Goal: Task Accomplishment & Management: Complete application form

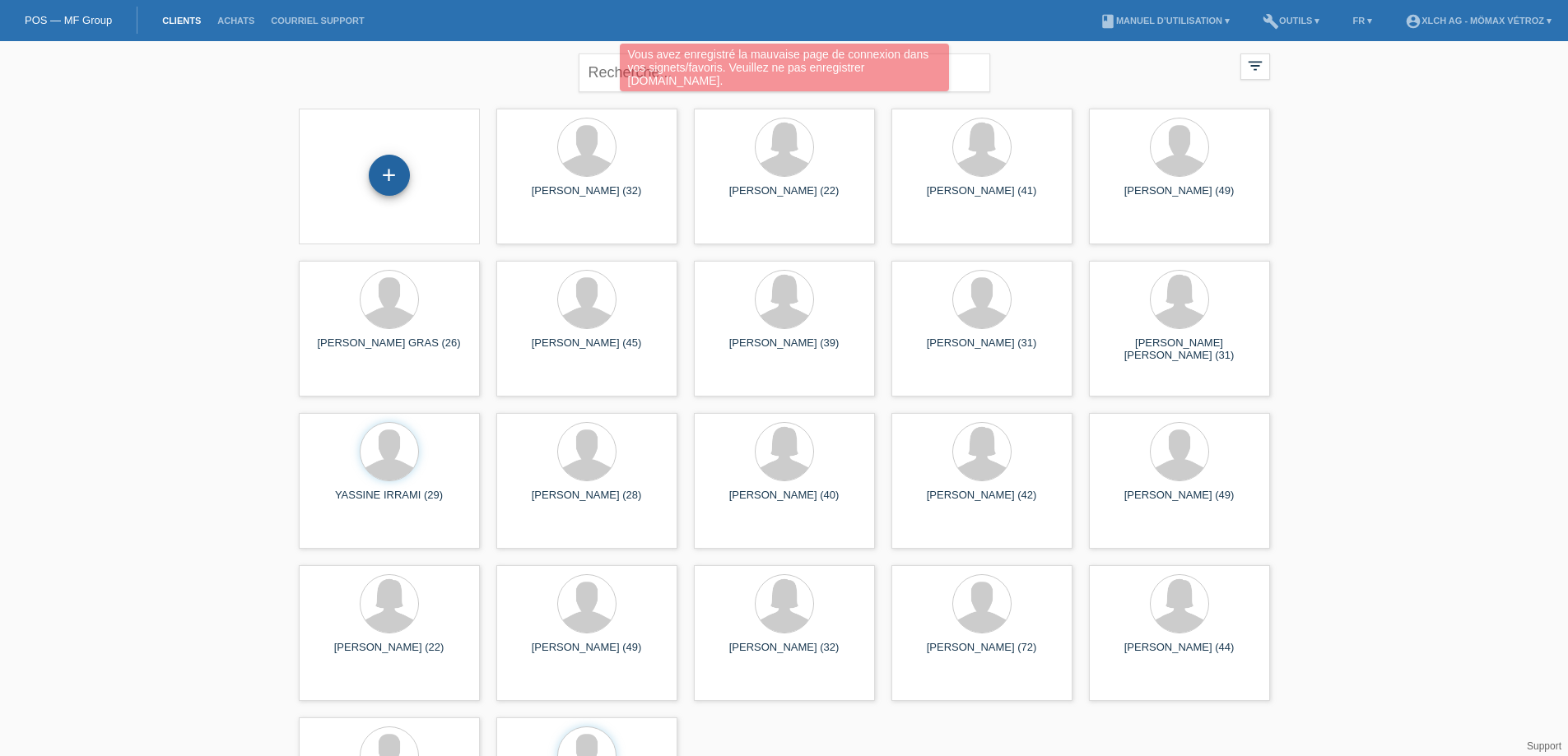
click at [388, 179] on div "+" at bounding box center [389, 175] width 41 height 41
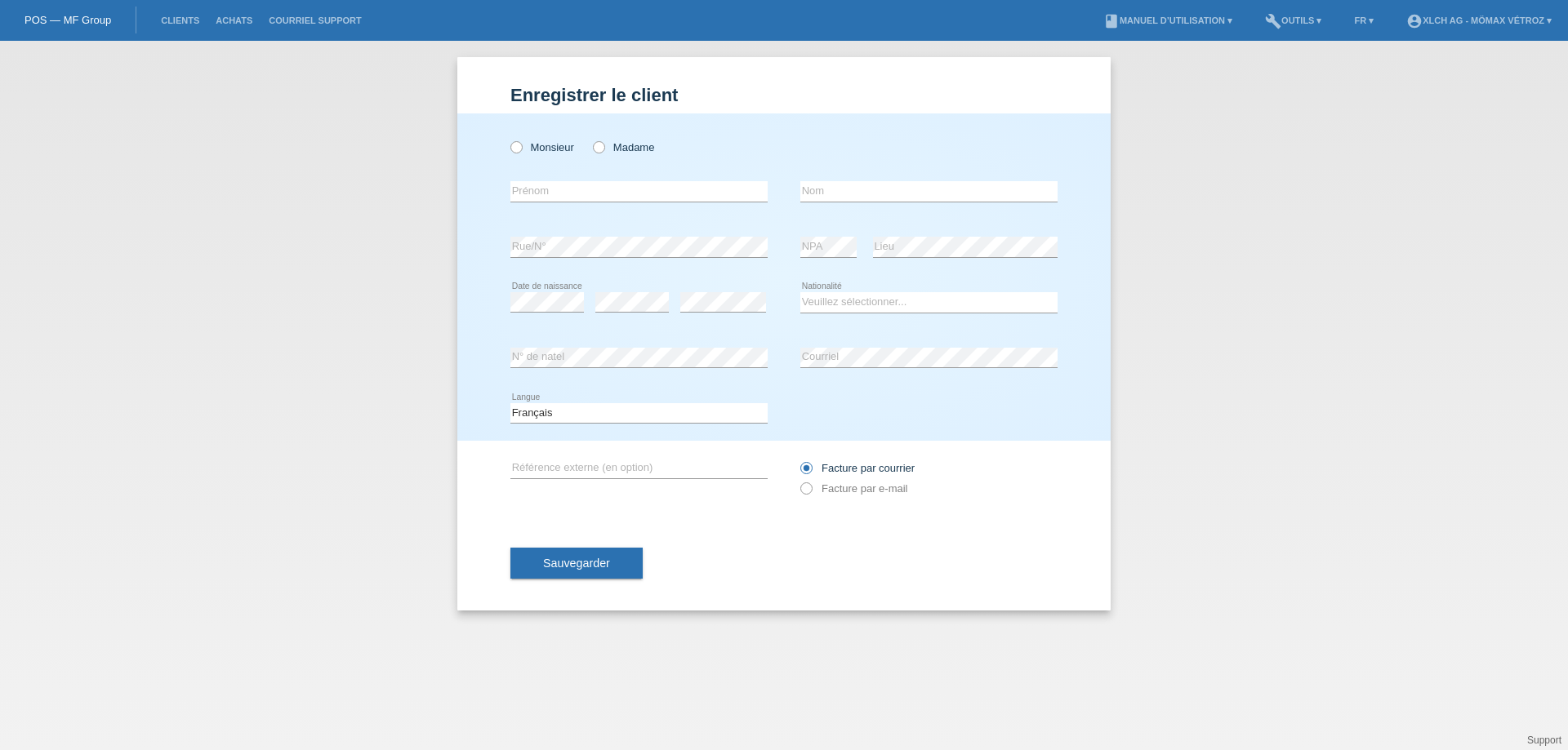
click at [521, 157] on div "Monsieur Madame" at bounding box center [639, 147] width 258 height 34
click at [508, 139] on icon at bounding box center [508, 139] width 0 height 0
click at [521, 150] on input "Monsieur" at bounding box center [515, 146] width 10 height 10
radio input "true"
click at [548, 191] on input "text" at bounding box center [639, 191] width 258 height 21
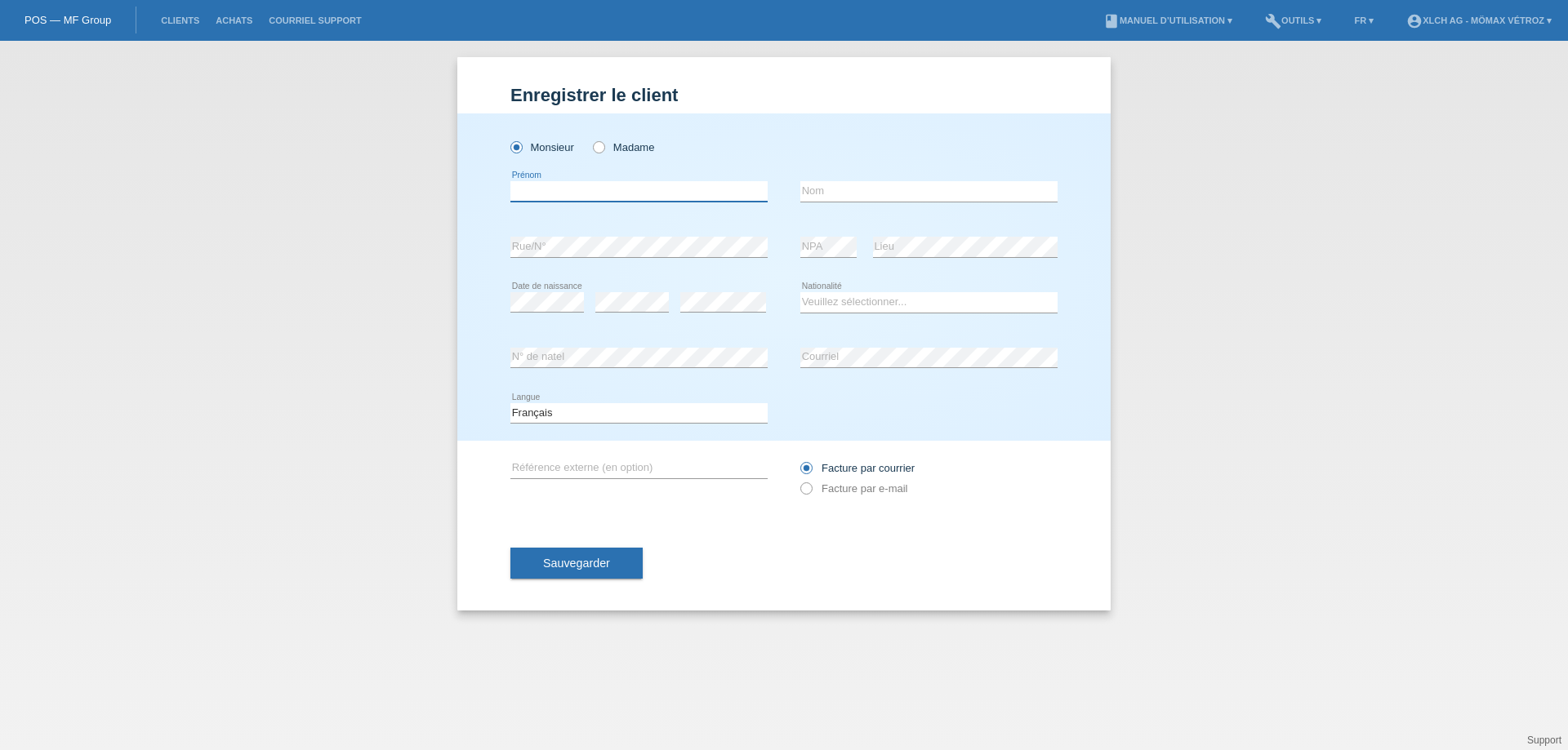
type input "[PERSON_NAME]"
click at [860, 192] on input "text" at bounding box center [929, 191] width 258 height 21
type input "TRIPODI"
click at [867, 296] on select "Veuillez sélectionner... Suisse Allemagne Autriche Liechtenstein ------------ A…" at bounding box center [929, 301] width 258 height 20
select select "IT"
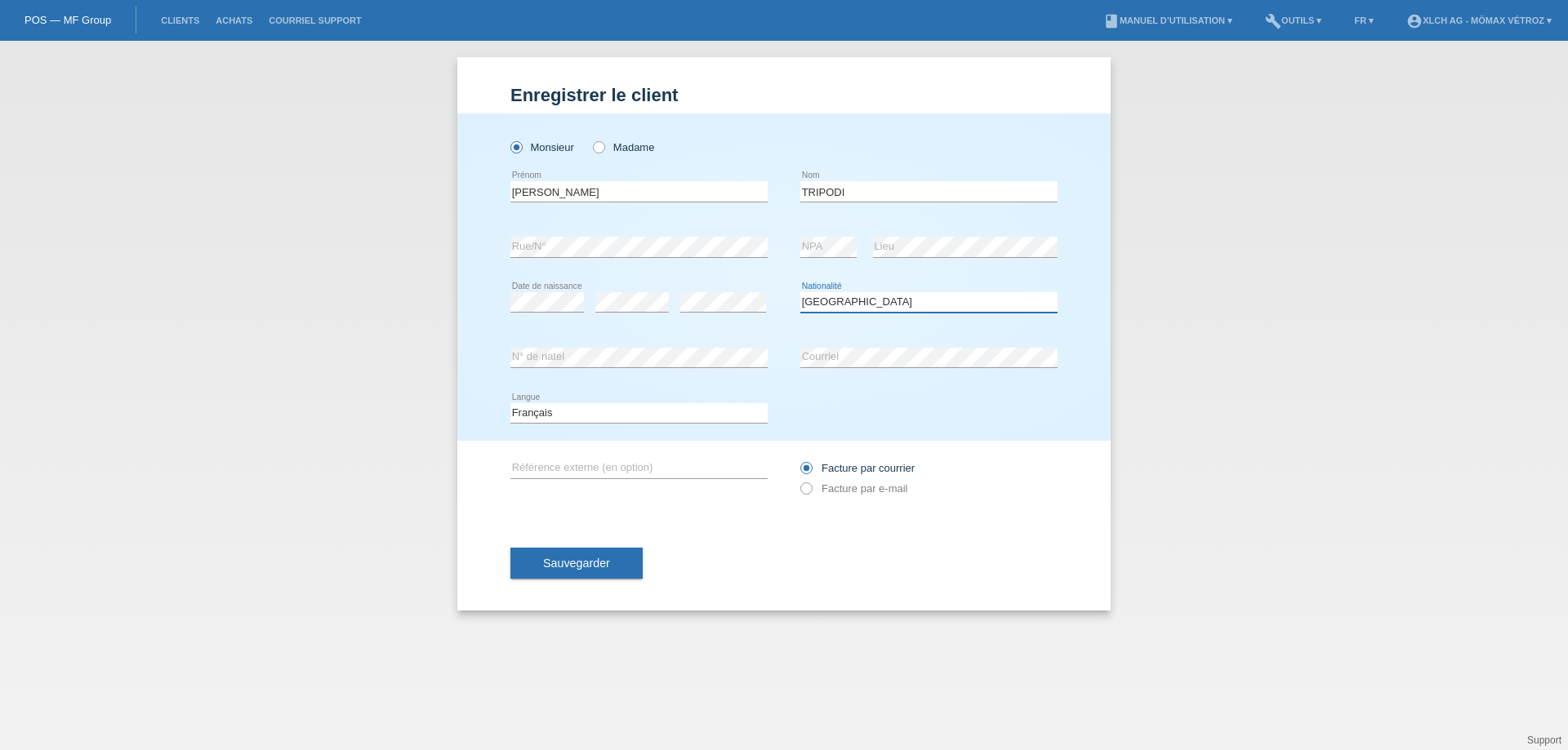
click at [800, 292] on select "Veuillez sélectionner... Suisse Allemagne Autriche Liechtenstein ------------ A…" at bounding box center [929, 301] width 258 height 20
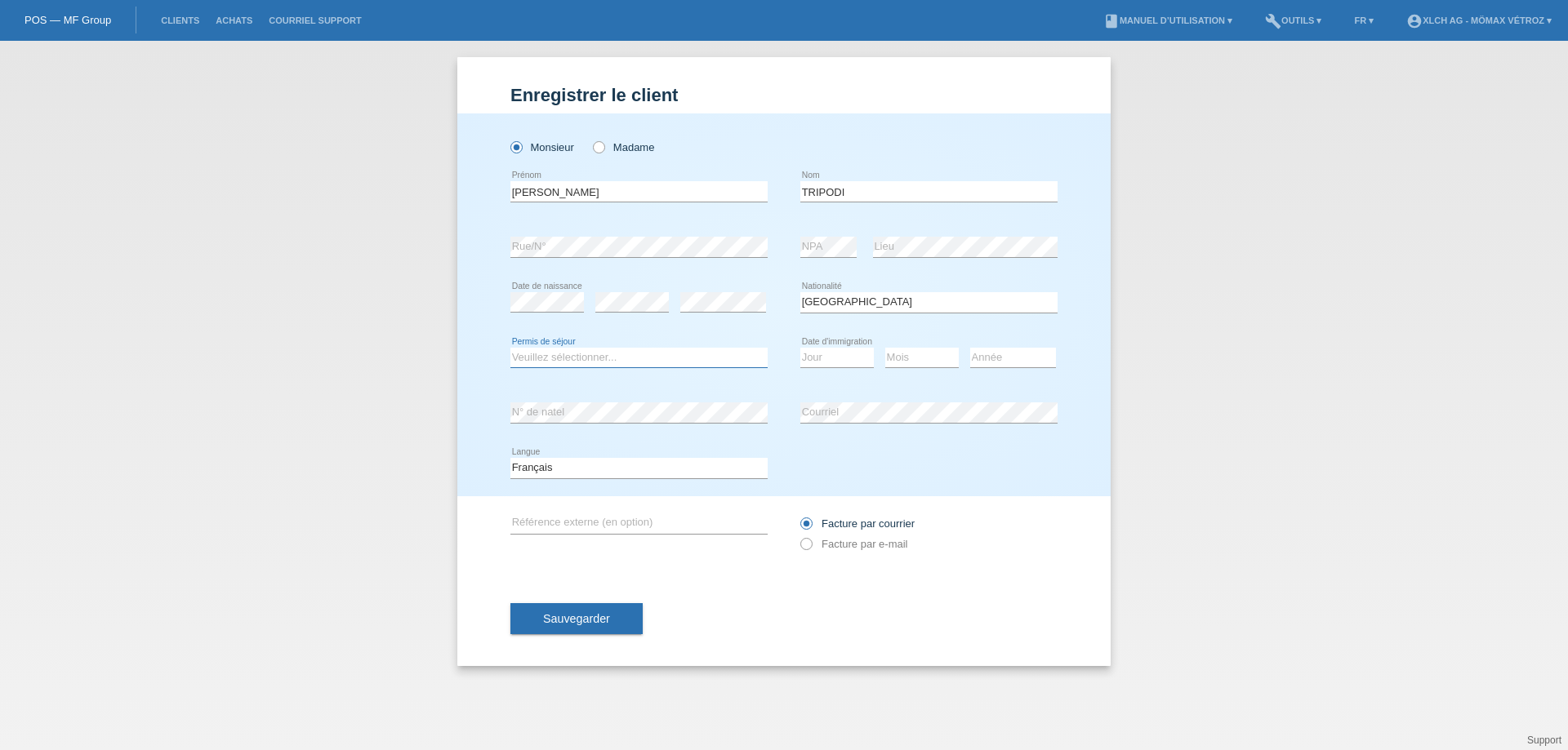
click at [593, 356] on select "Veuillez sélectionner... C B B - Statut de réfugié Autre" at bounding box center [639, 357] width 258 height 20
select select "B"
click at [511, 348] on select "Veuillez sélectionner... C B B - Statut de réfugié Autre" at bounding box center [639, 357] width 258 height 20
click at [832, 360] on select "Jour 01 02 03 04 05 06 07 08 09 10 11" at bounding box center [836, 357] width 74 height 20
select select "19"
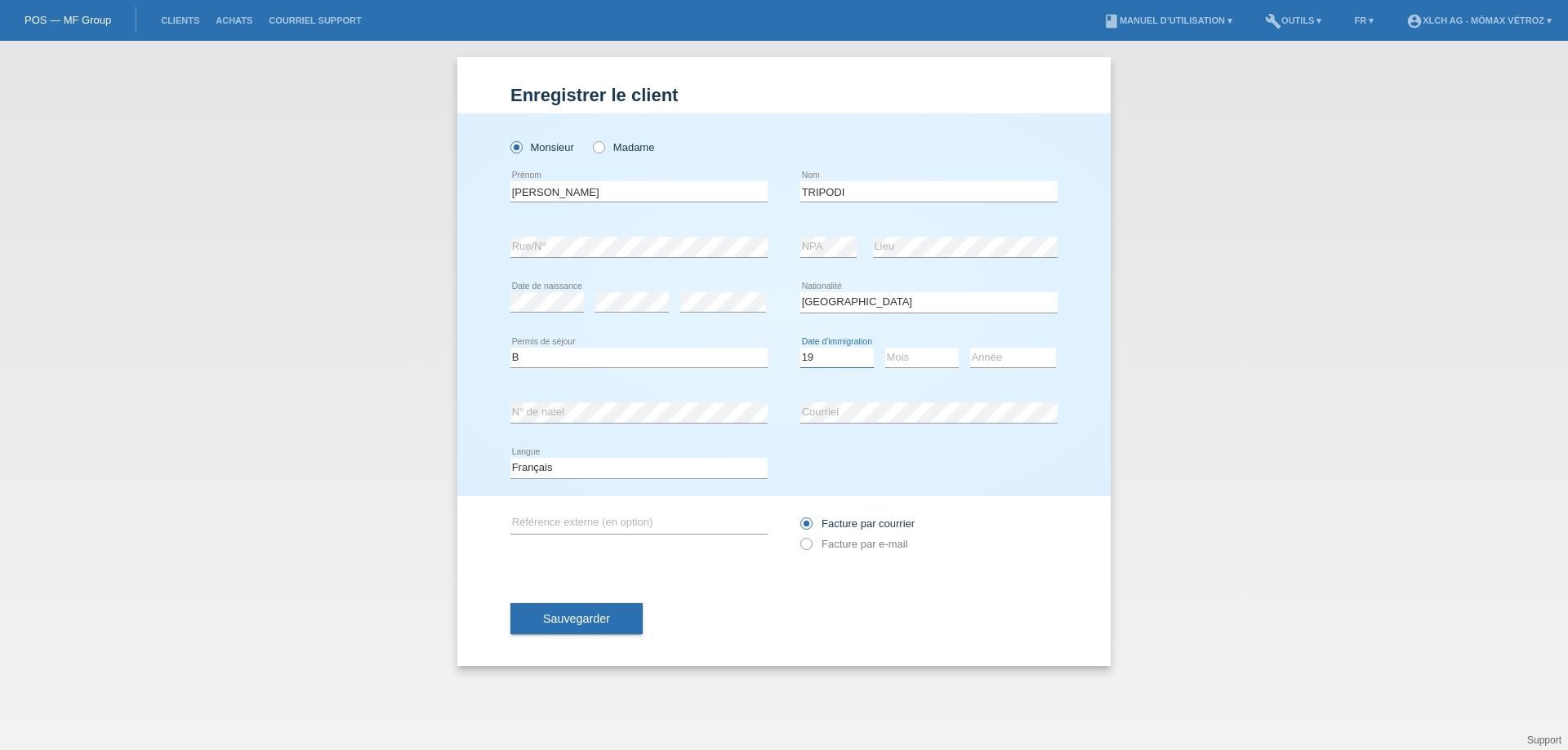
click at [800, 348] on select "Jour 01 02 03 04 05 06 07 08 09 10 11" at bounding box center [836, 357] width 74 height 20
click at [912, 362] on select "Mois 01 02 03 04 05 06 07 08 09 10 11" at bounding box center [921, 357] width 74 height 20
select select "03"
click at [885, 348] on select "Mois 01 02 03 04 05 06 07 08 09 10 11" at bounding box center [921, 357] width 74 height 20
click at [830, 350] on select "Jour 01 02 03 04 05 06 07 08 09 10 11" at bounding box center [836, 357] width 74 height 20
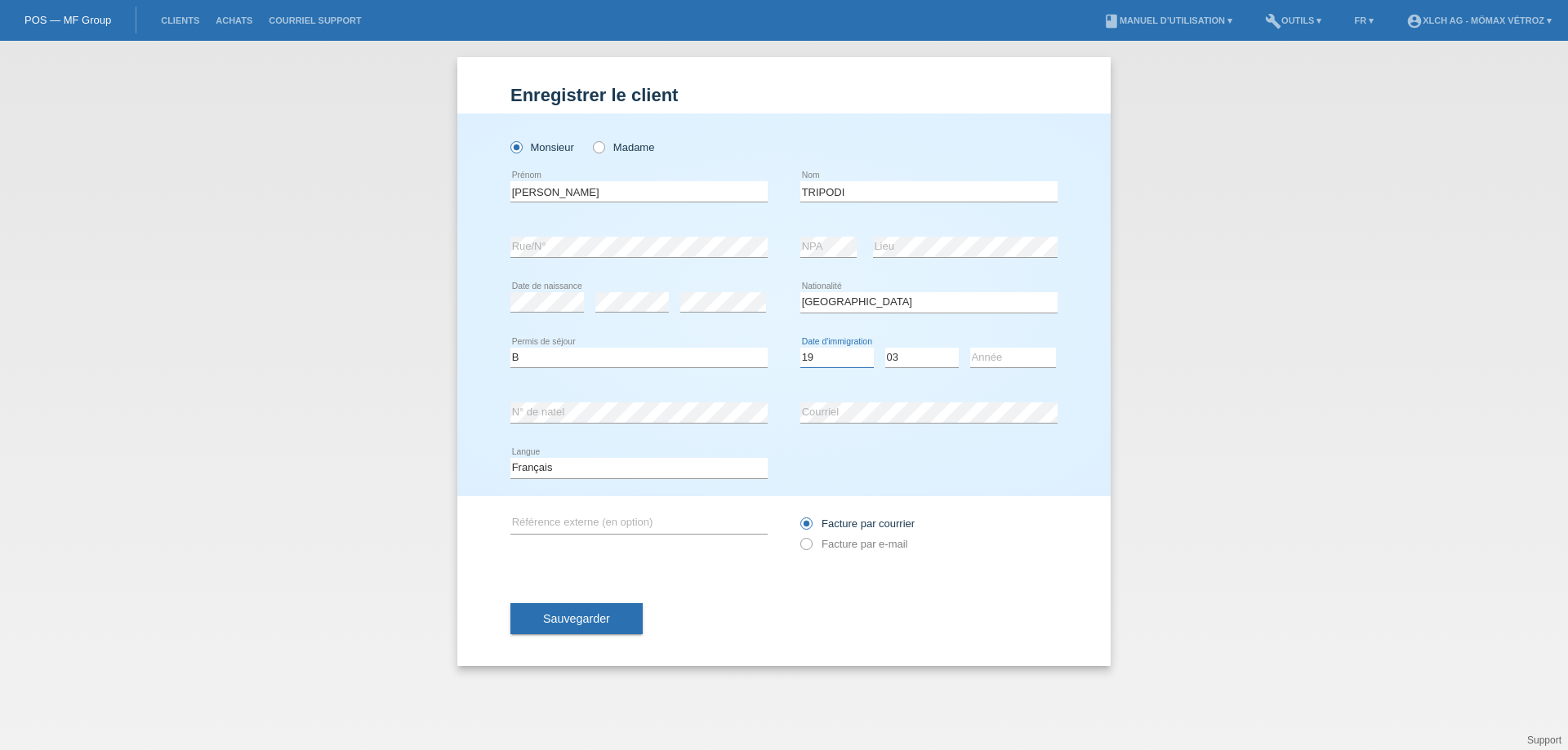
select select "14"
click at [800, 348] on select "Jour 01 02 03 04 05 06 07 08 09 10 11" at bounding box center [836, 357] width 74 height 20
click at [1001, 353] on select "Année 2025 2024 2023 2022 2021 2020 2019 2018 2017 2016 2015 2014 2013 2012 201…" at bounding box center [1013, 357] width 86 height 20
select select "2019"
click at [970, 348] on select "Année 2025 2024 2023 2022 2021 2020 2019 2018 2017 2016 2015 2014 2013 2012 201…" at bounding box center [1013, 357] width 86 height 20
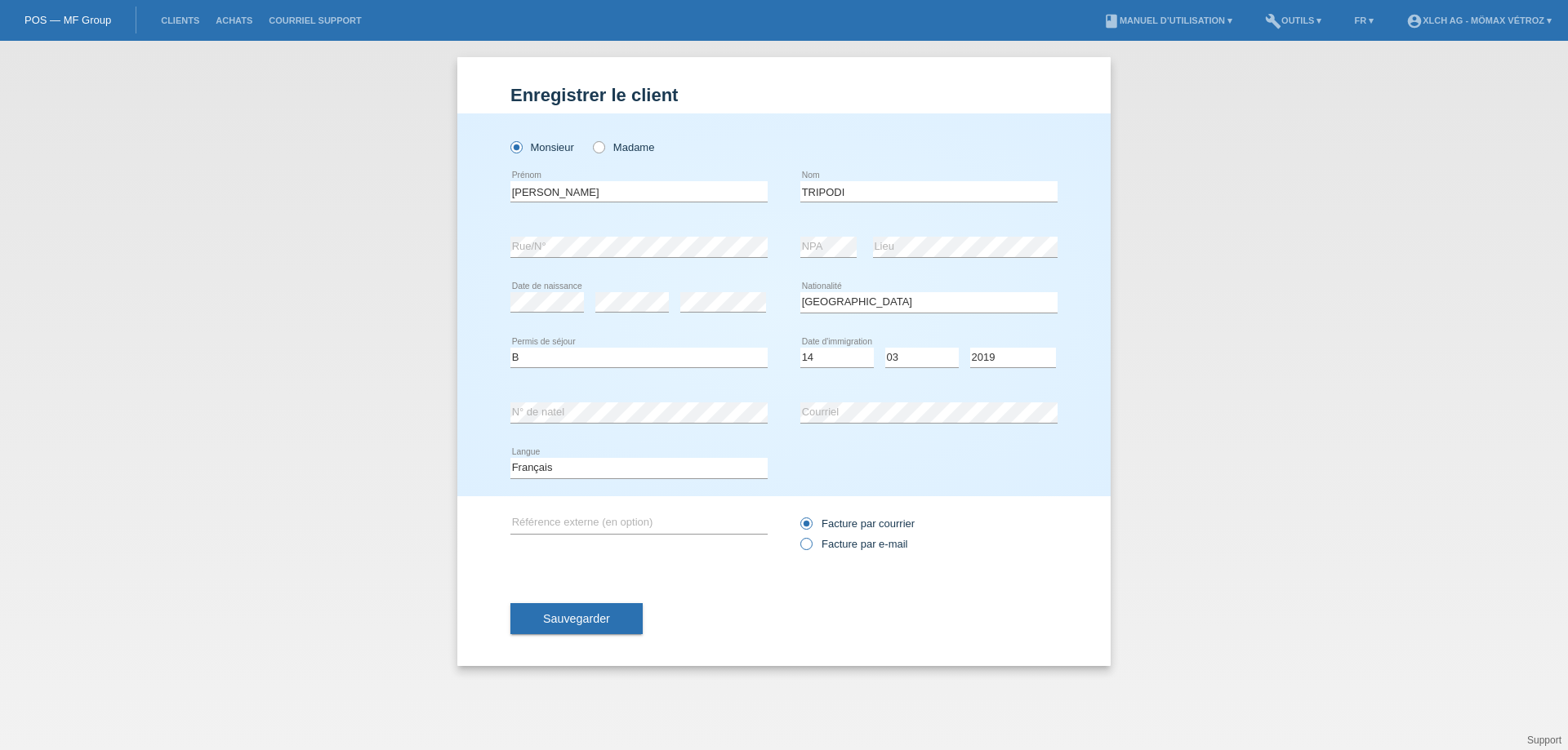
click at [848, 538] on label "Facture par e-mail" at bounding box center [853, 544] width 107 height 12
click at [811, 538] on input "Facture par e-mail" at bounding box center [805, 549] width 10 height 21
radio input "true"
click at [596, 621] on span "Sauvegarder" at bounding box center [577, 618] width 67 height 13
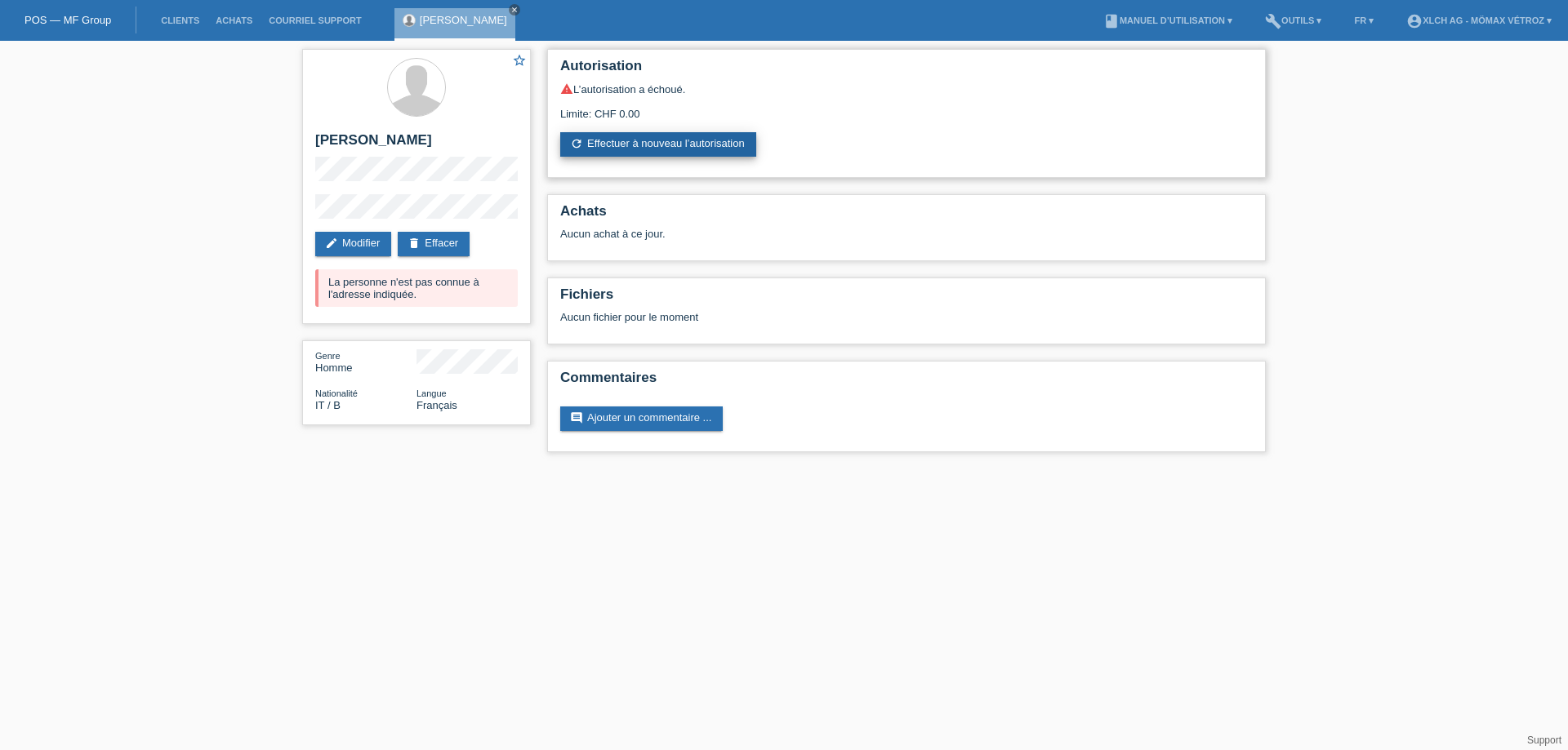
click at [648, 149] on link "refresh Effectuer à nouveau l’autorisation" at bounding box center [658, 145] width 196 height 24
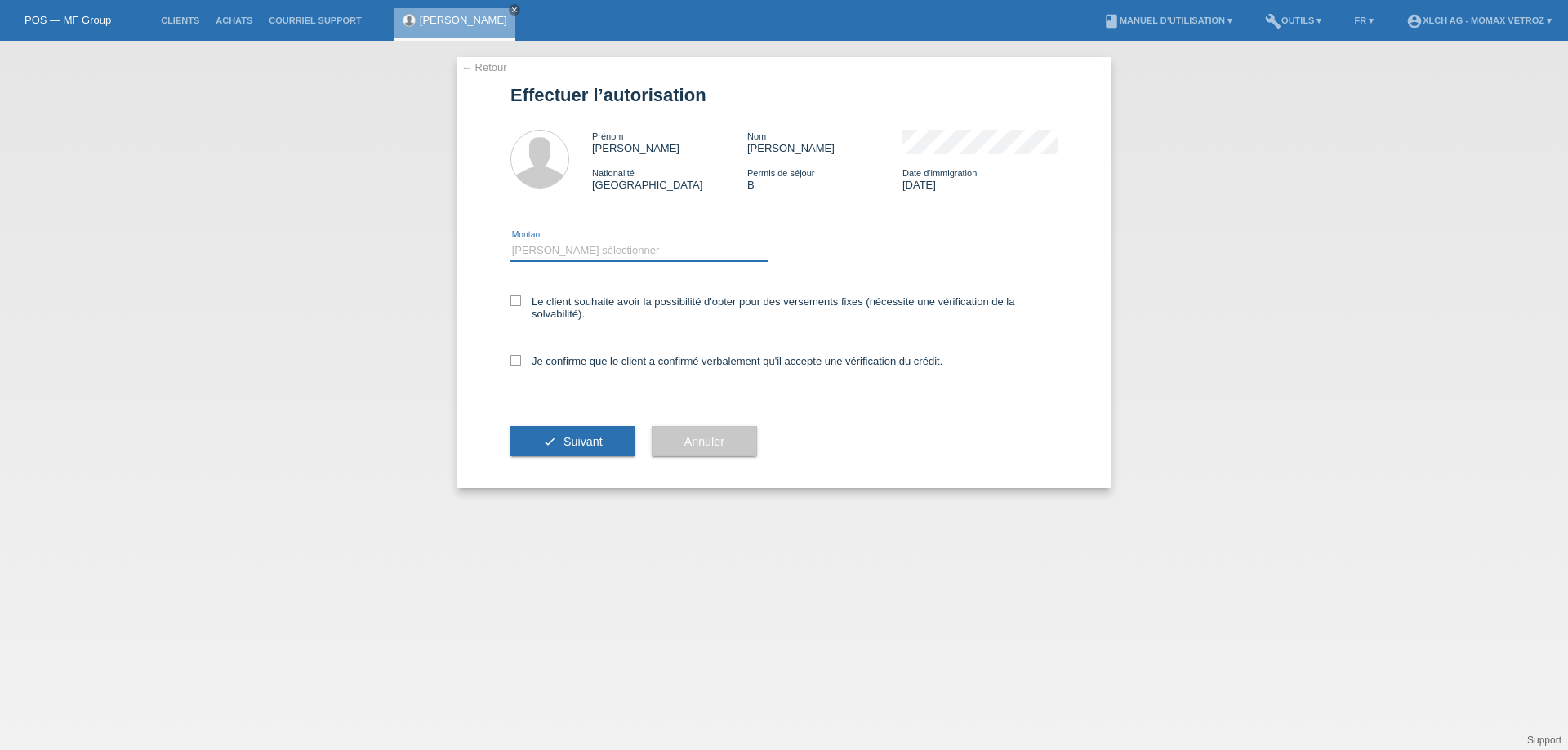
click at [553, 243] on select "Veuillez sélectionner CHF 1.00 - CHF 499.00 CHF 500.00 - CHF 1'999.00 CHF 2'000…" at bounding box center [639, 250] width 258 height 20
select select "3"
click at [511, 241] on select "Veuillez sélectionner CHF 1.00 - CHF 499.00 CHF 500.00 - CHF 1'999.00 CHF 2'000…" at bounding box center [639, 250] width 258 height 20
click at [519, 303] on icon at bounding box center [515, 300] width 10 height 10
click at [519, 303] on input "Le client souhaite avoir la possibilité d'opter pour des versements fixes (néce…" at bounding box center [515, 300] width 10 height 10
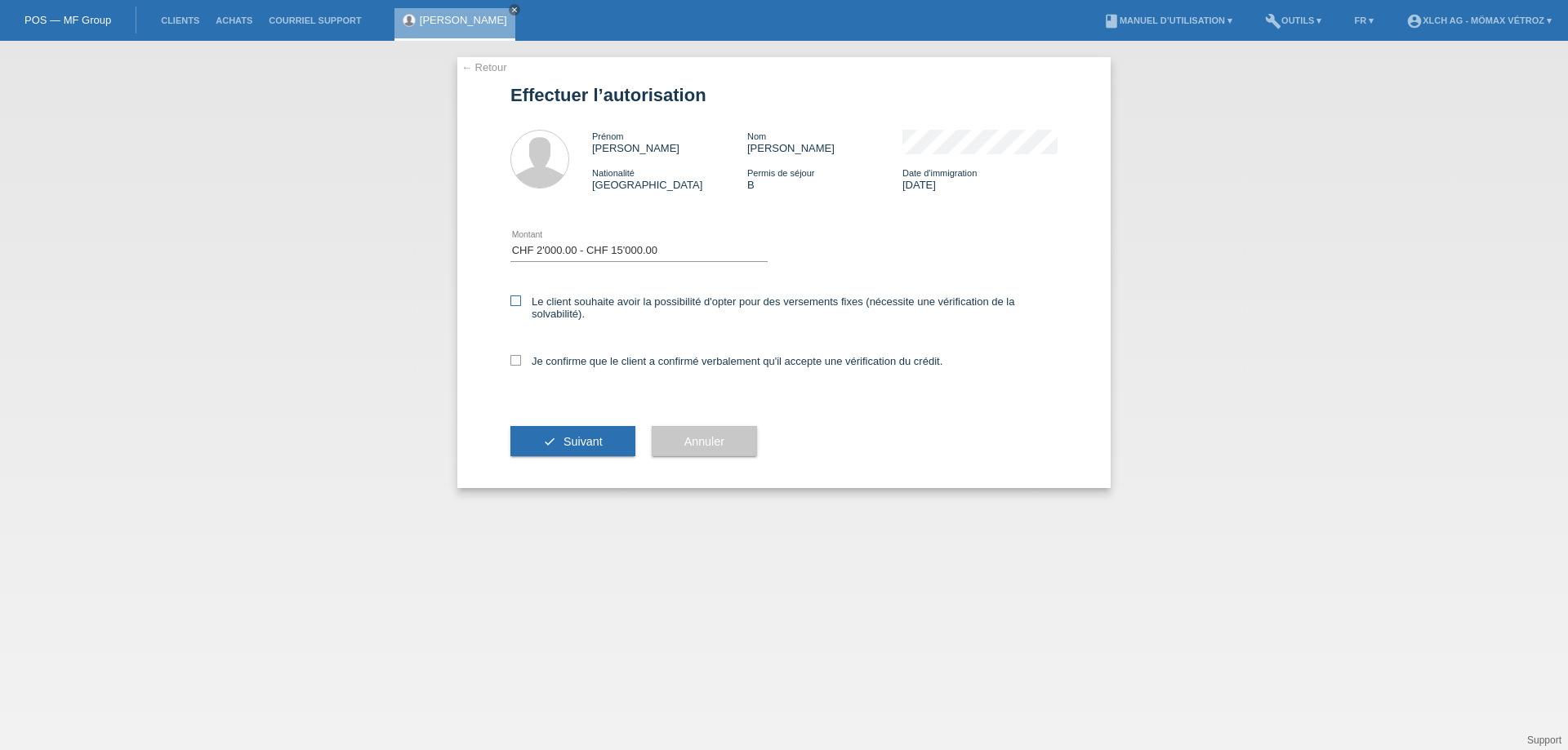
checkbox input "true"
click at [515, 360] on icon at bounding box center [515, 360] width 10 height 10
click at [515, 360] on input "Je confirme que le client a confirmé verbalement qu'il accepte une vérification…" at bounding box center [515, 360] width 10 height 10
checkbox input "true"
click at [540, 439] on button "check Suivant" at bounding box center [573, 441] width 125 height 31
